Goal: Task Accomplishment & Management: Complete application form

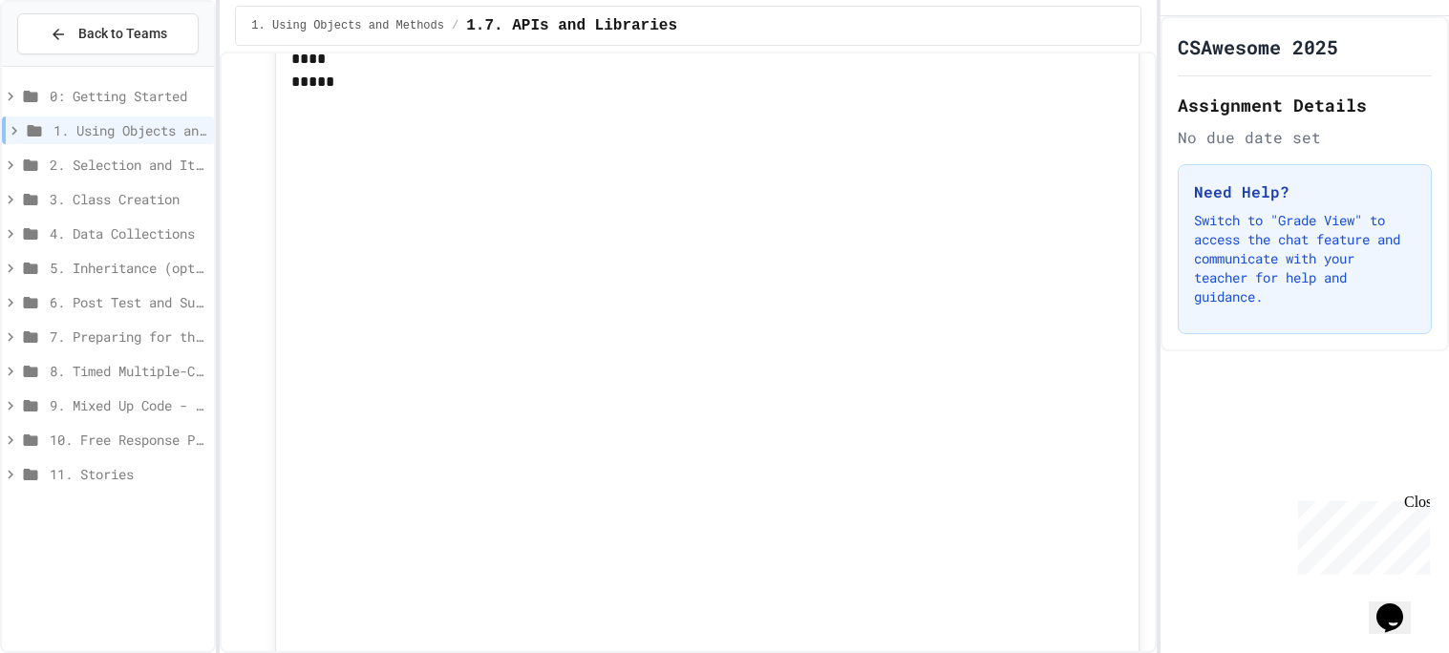
scroll to position [3832, 0]
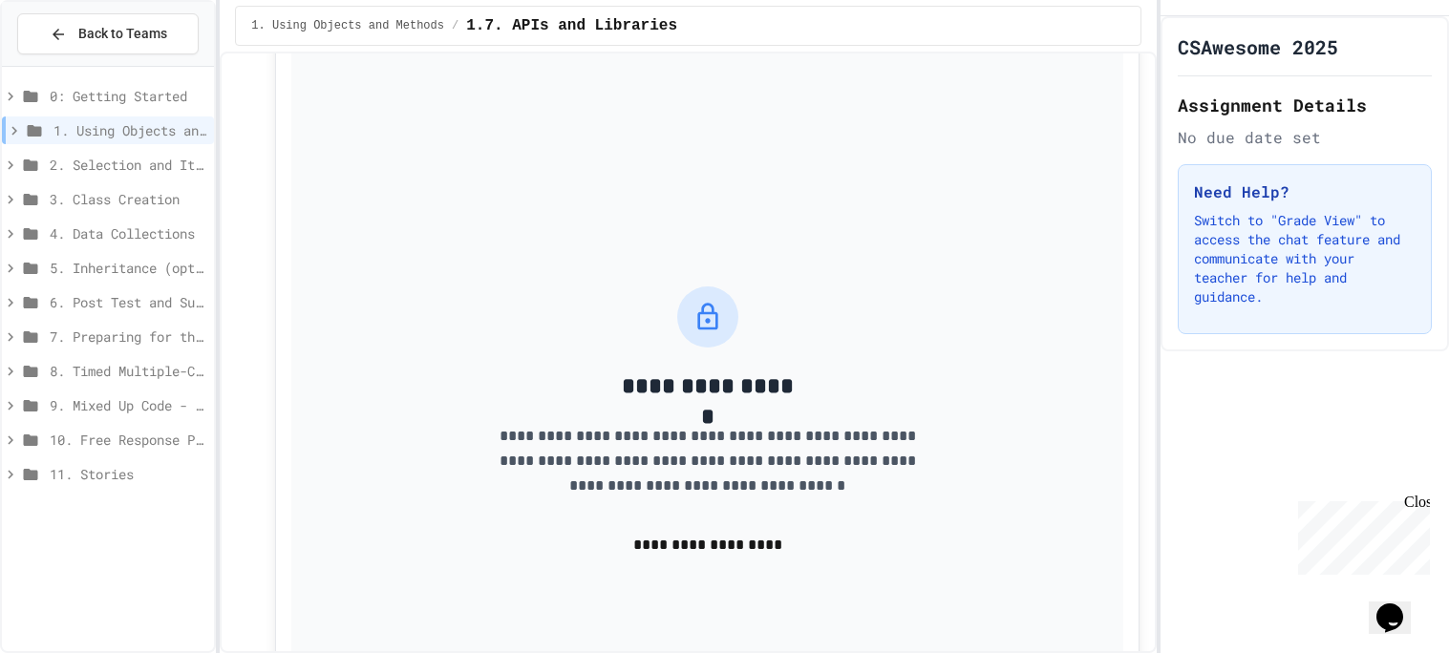
click at [687, 569] on button "**********" at bounding box center [708, 545] width 306 height 48
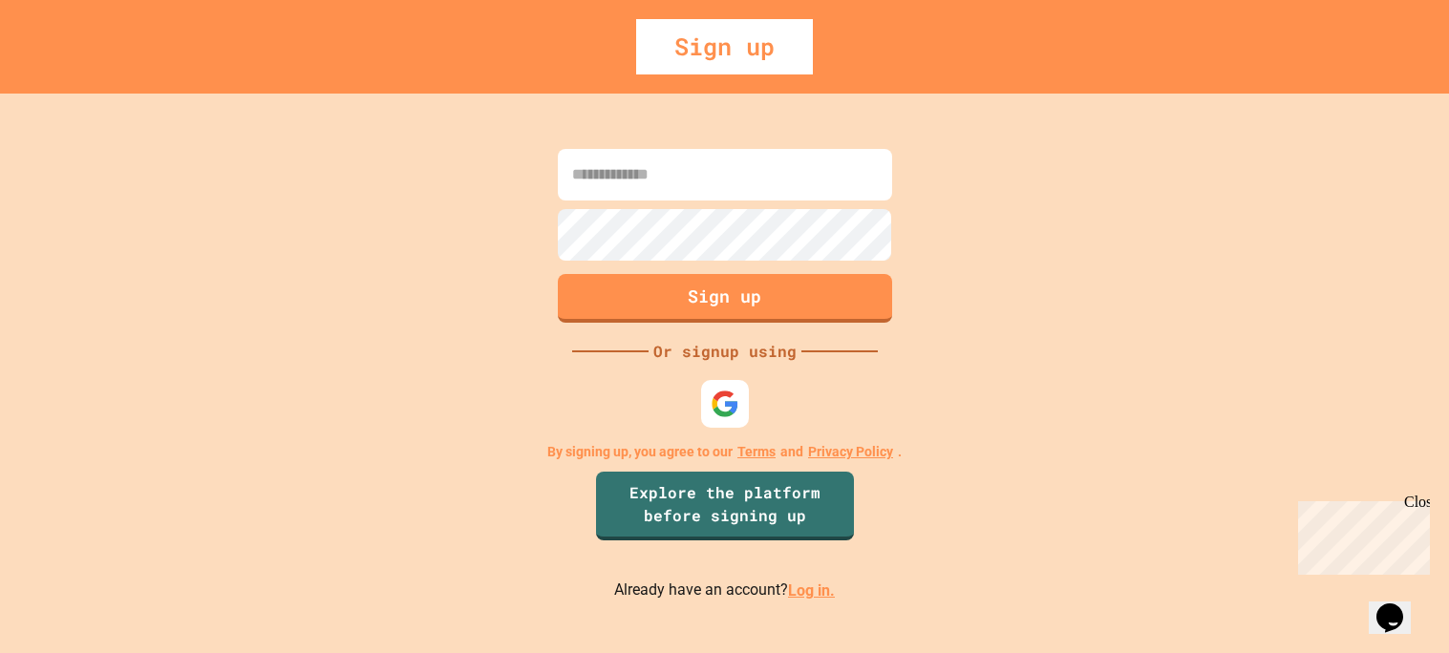
click at [605, 177] on input at bounding box center [725, 175] width 334 height 52
